Goal: Task Accomplishment & Management: Use online tool/utility

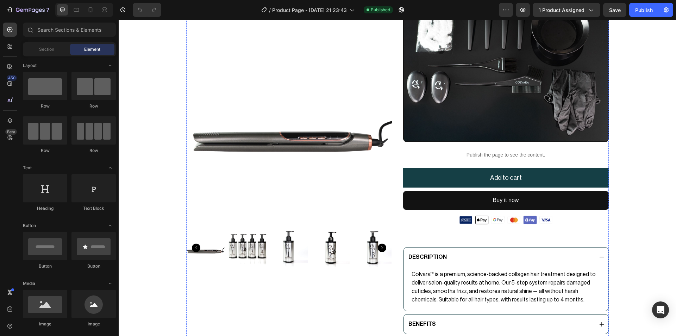
scroll to position [304, 0]
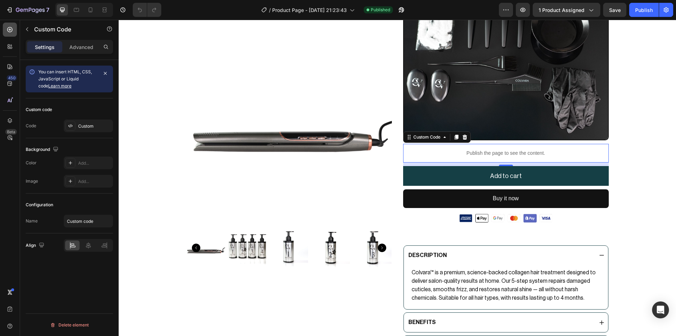
click at [7, 30] on icon at bounding box center [9, 29] width 7 height 7
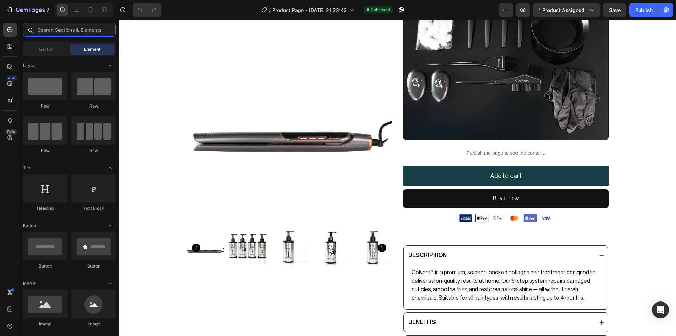
click at [65, 32] on input "text" at bounding box center [69, 30] width 93 height 14
type input "he"
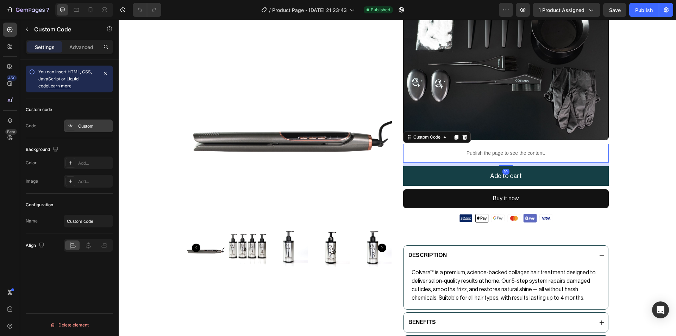
click at [90, 123] on div "Custom" at bounding box center [94, 126] width 33 height 6
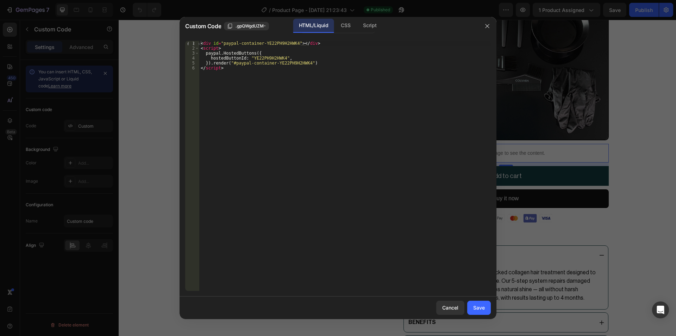
type textarea "<div id="paypal-container-YE22PH9H2HWK4"></div>"
click at [202, 42] on div "< div id = "paypal-container-YE22PH9H2HWK4" > </ div > < script > paypal . Host…" at bounding box center [345, 171] width 292 height 260
click at [201, 42] on div "< div id = "paypal-container-YE22PH9H2HWK4" > </ div > < script > paypal . Host…" at bounding box center [345, 171] width 292 height 260
click at [482, 26] on button "button" at bounding box center [487, 25] width 11 height 11
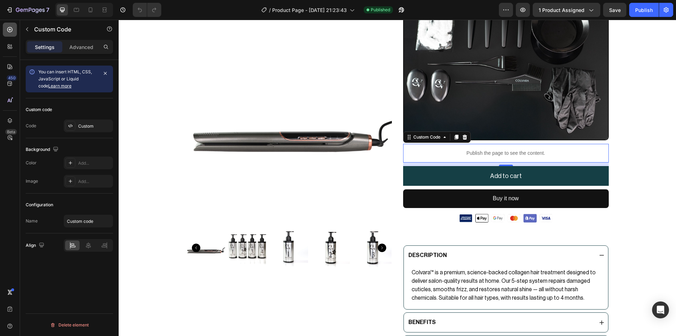
click at [11, 30] on icon at bounding box center [9, 29] width 7 height 7
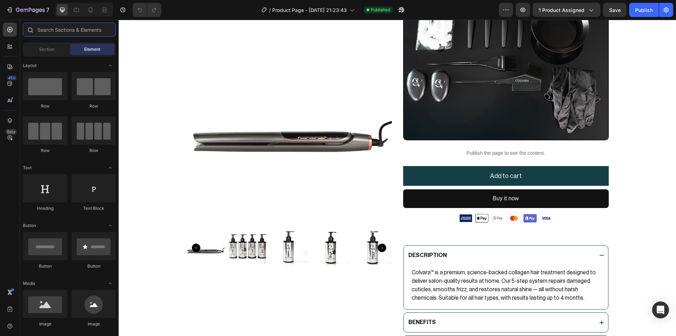
click at [57, 30] on input "text" at bounding box center [69, 30] width 93 height 14
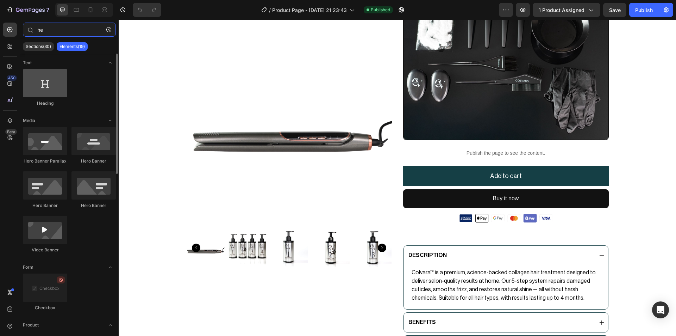
type input "he"
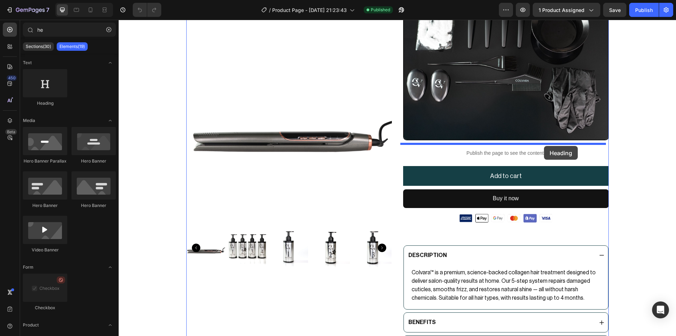
drag, startPoint x: 185, startPoint y: 96, endPoint x: 544, endPoint y: 146, distance: 362.7
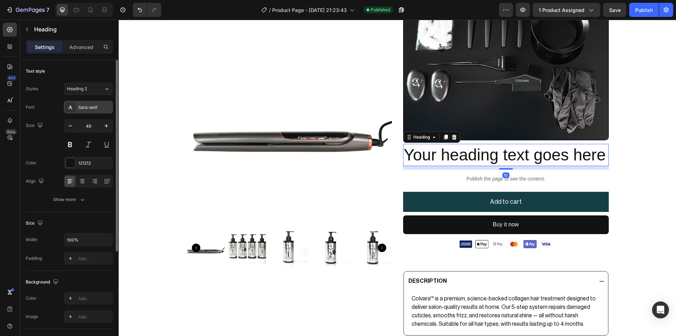
click at [81, 112] on div "Sans-serif" at bounding box center [88, 107] width 49 height 13
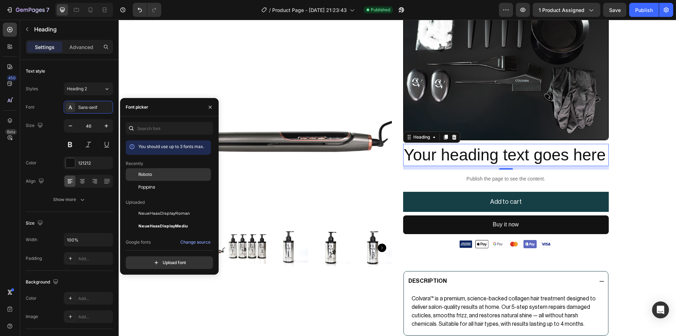
click at [165, 176] on div "Roboto" at bounding box center [173, 174] width 71 height 6
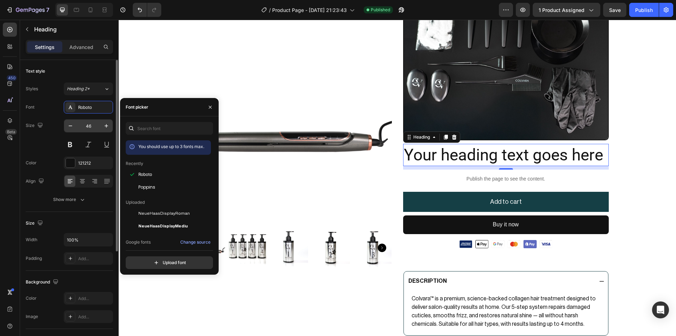
click at [89, 125] on input "46" at bounding box center [88, 125] width 23 height 13
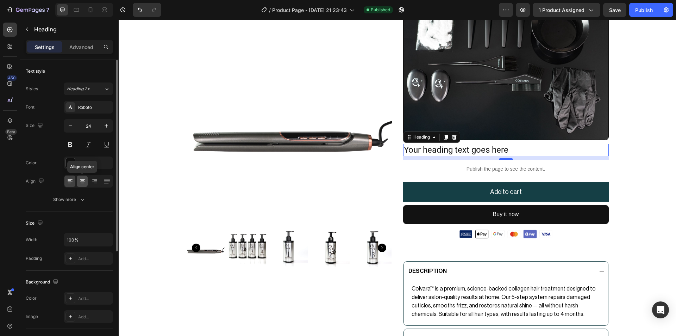
click at [85, 182] on icon at bounding box center [82, 180] width 7 height 7
click at [460, 154] on h2 "Your heading text goes here" at bounding box center [506, 150] width 206 height 12
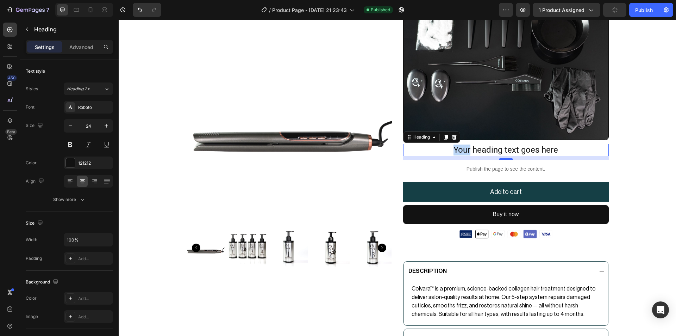
click at [460, 154] on p "Your heading text goes here" at bounding box center [506, 149] width 204 height 11
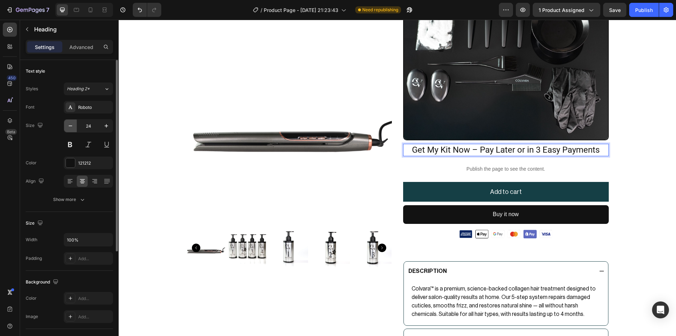
click at [73, 129] on button "button" at bounding box center [70, 125] width 13 height 13
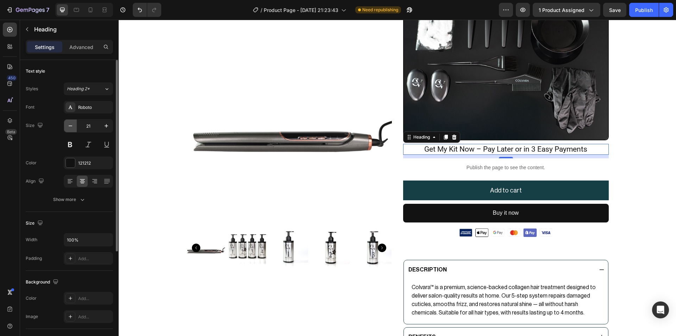
click at [73, 129] on button "button" at bounding box center [70, 125] width 13 height 13
type input "20"
click at [73, 146] on button at bounding box center [70, 144] width 13 height 13
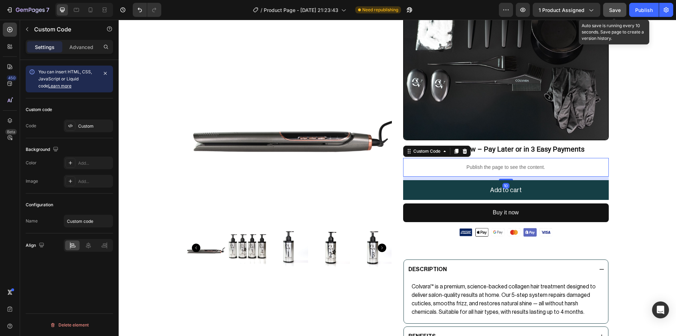
click at [612, 5] on button "Save" at bounding box center [614, 10] width 23 height 14
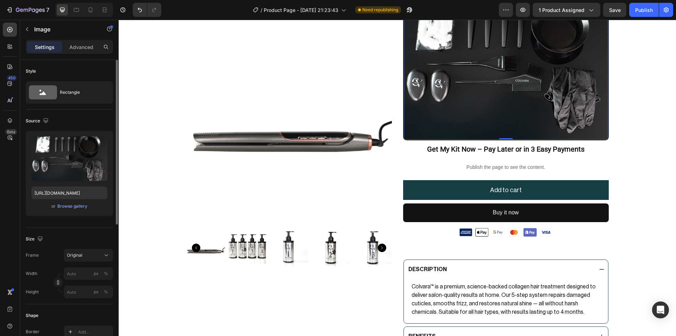
click at [571, 121] on img at bounding box center [506, 66] width 204 height 146
click at [529, 145] on p "Get My Kit Now – Pay Later or in 3 Easy Payments" at bounding box center [506, 148] width 204 height 9
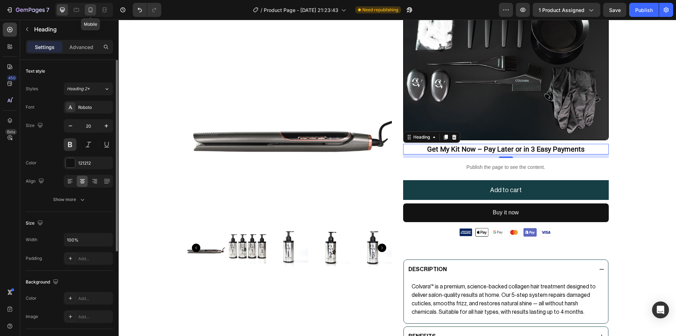
click at [92, 7] on icon at bounding box center [90, 9] width 7 height 7
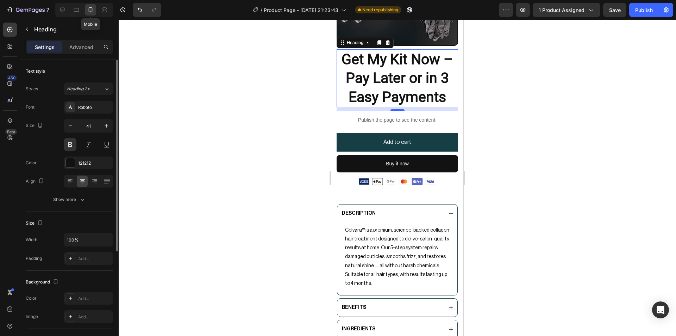
scroll to position [469, 0]
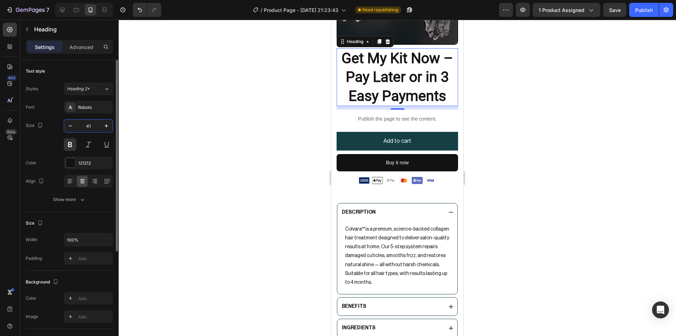
click at [97, 126] on input "41" at bounding box center [88, 125] width 23 height 13
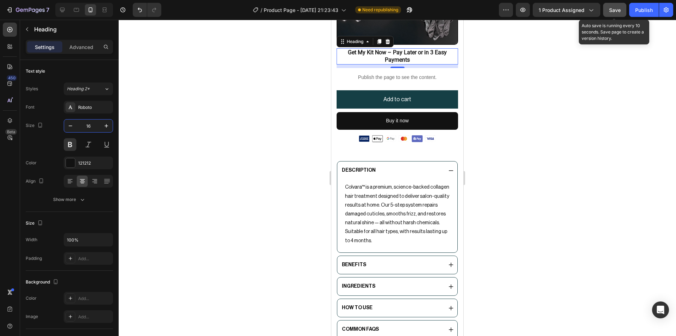
type input "16"
click at [615, 13] on div "Save" at bounding box center [615, 9] width 12 height 7
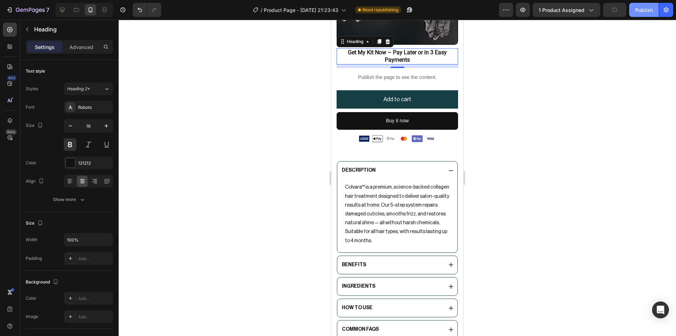
click at [639, 13] on div "Publish" at bounding box center [644, 9] width 18 height 7
